Goal: Task Accomplishment & Management: Manage account settings

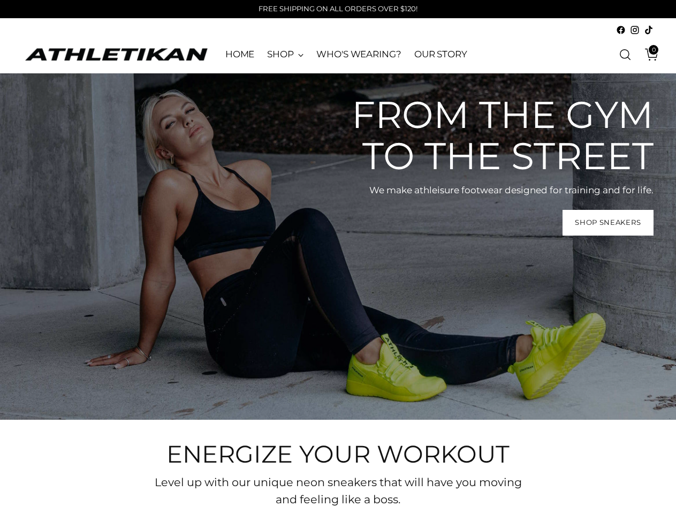
click at [338, 257] on div "From the gym to the street We make athleisure footwear designed for training an…" at bounding box center [338, 246] width 676 height 346
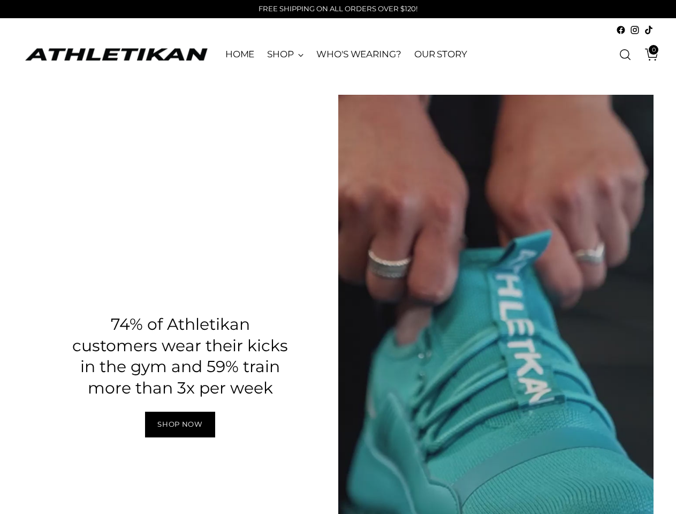
click at [625, 174] on div "Pause" at bounding box center [496, 376] width 316 height 562
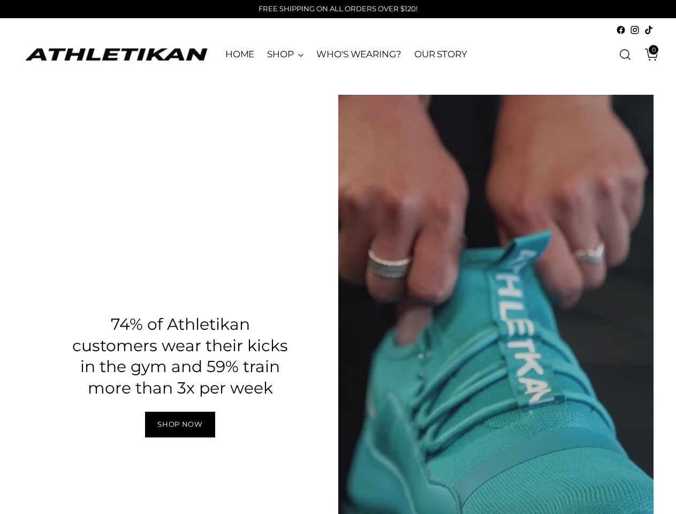
click at [625, 174] on div "Pause" at bounding box center [496, 376] width 316 height 562
